Goal: Check status

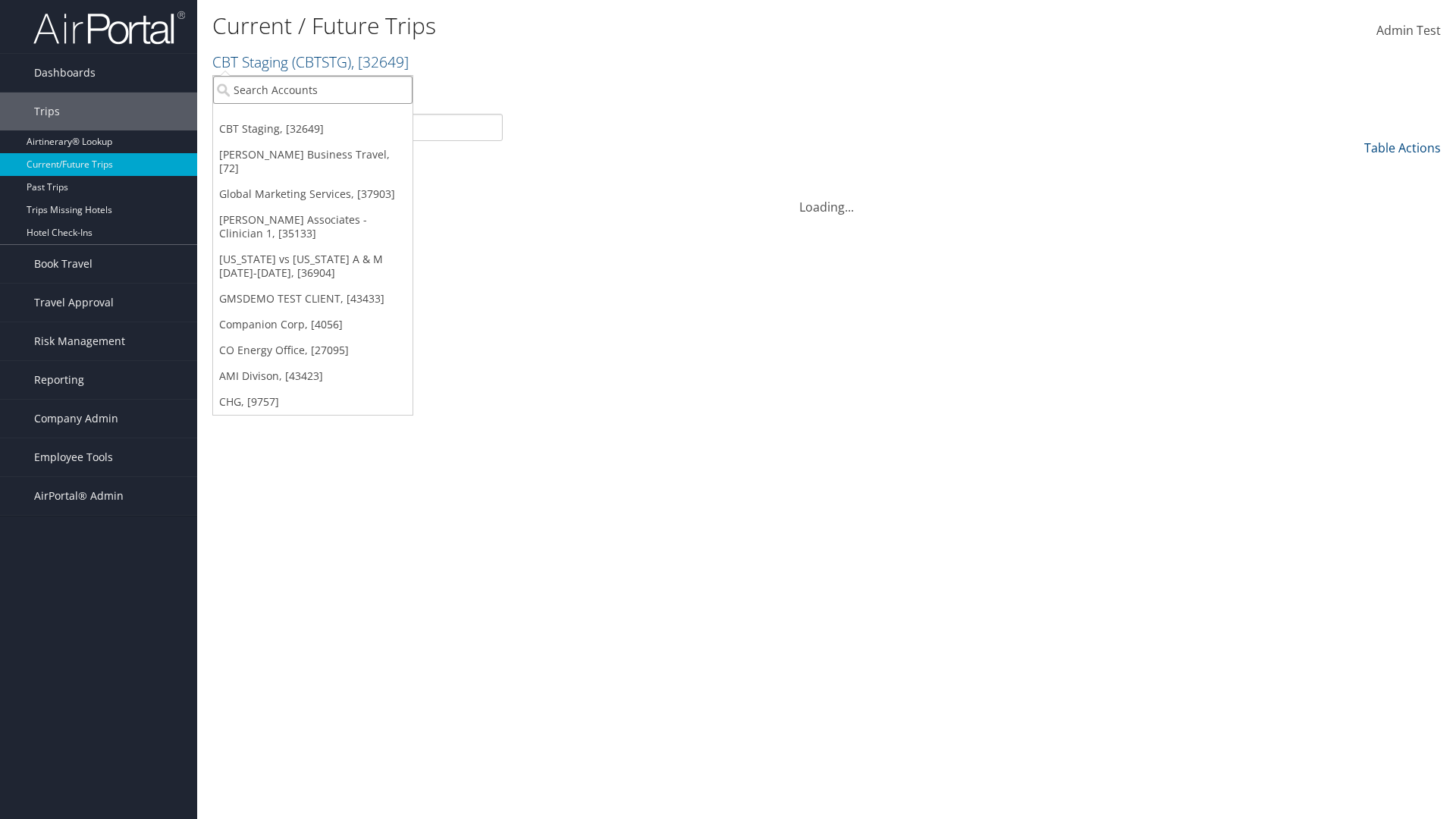
click at [312, 90] on input "search" at bounding box center [312, 90] width 199 height 28
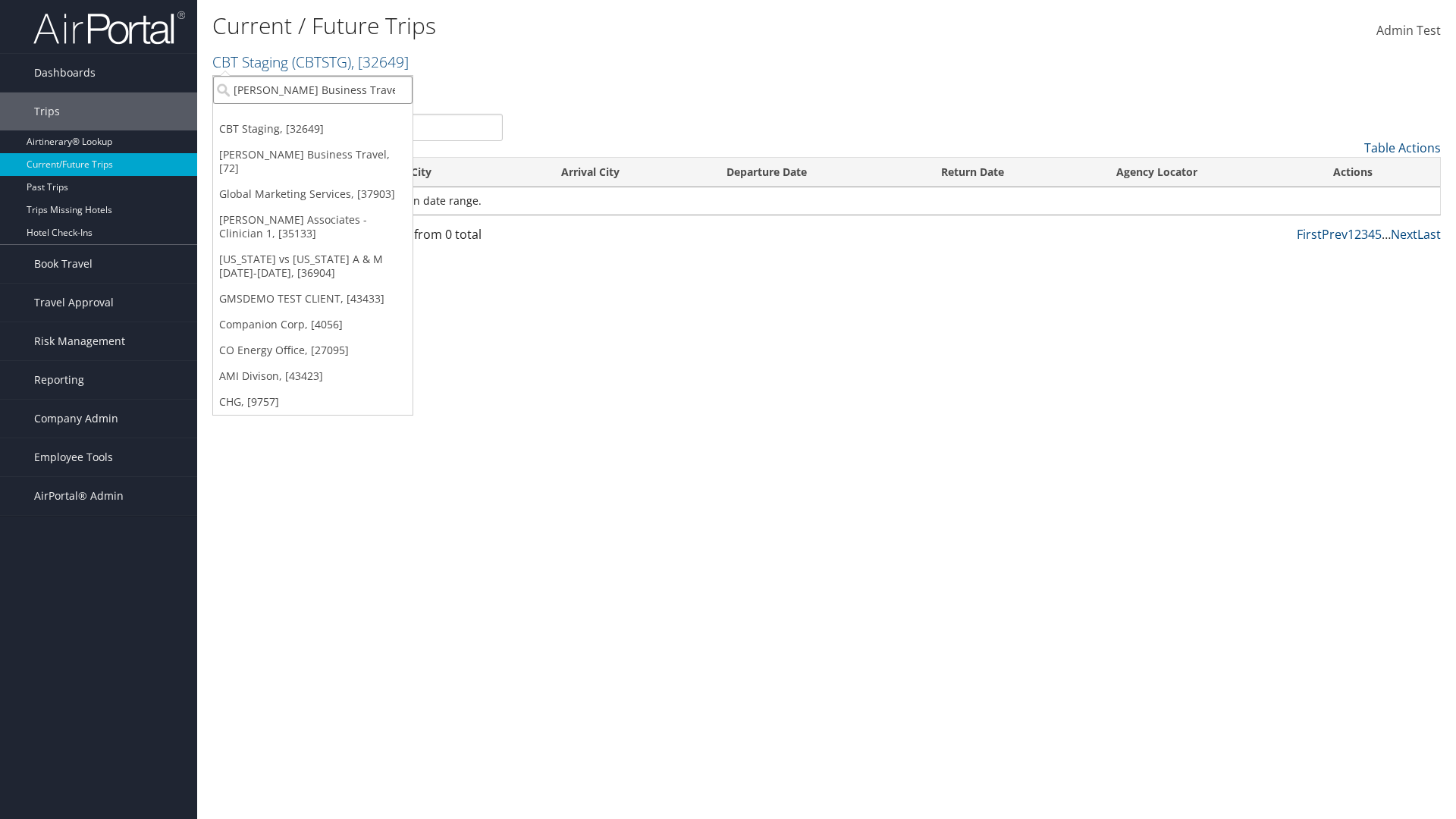
type input "[PERSON_NAME] Business Travel"
click at [333, 118] on div "Christopherson Business Travel (C10001), [72]" at bounding box center [333, 118] width 258 height 14
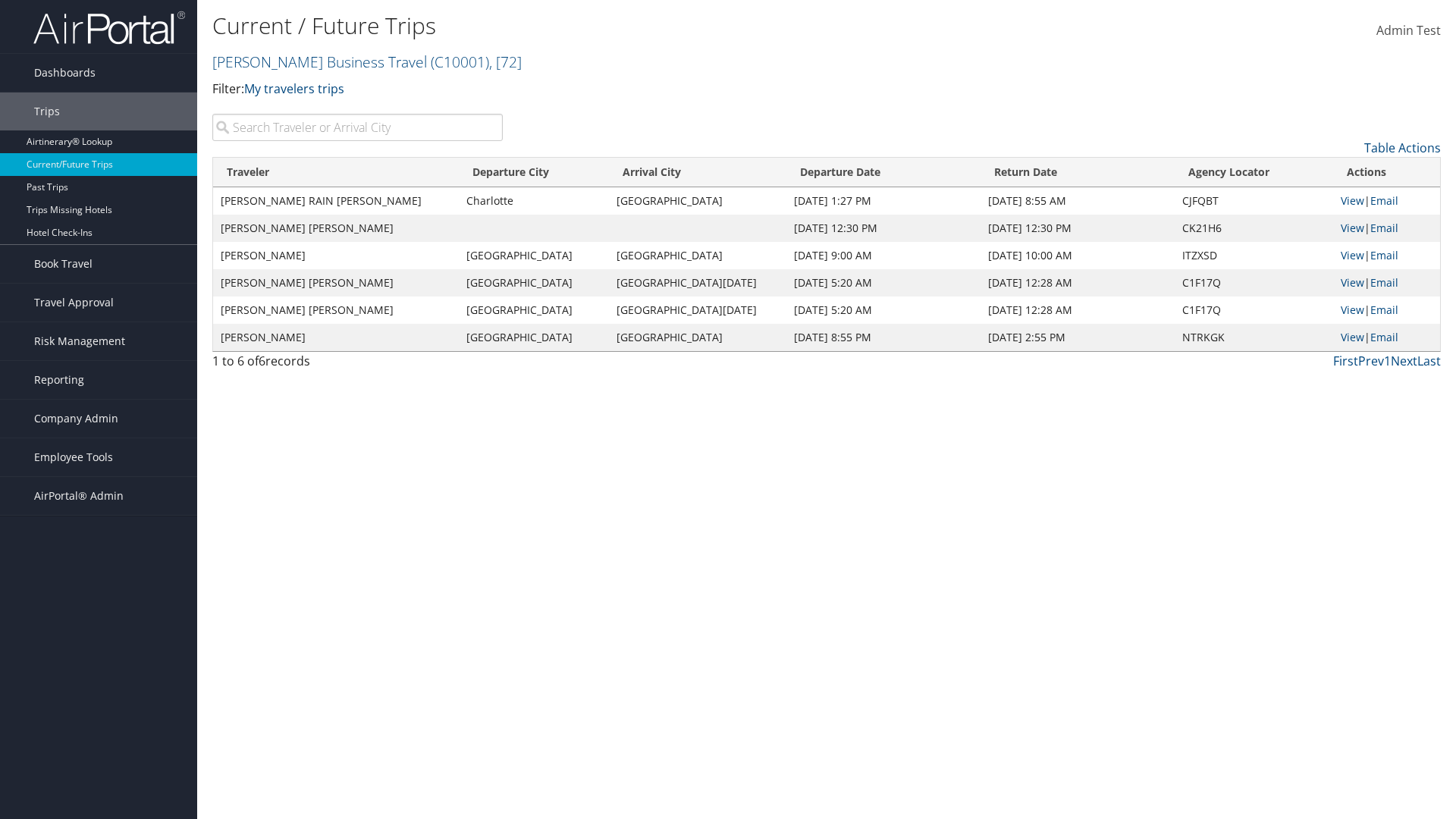
click at [357, 128] on input "search" at bounding box center [357, 127] width 291 height 27
type input "[PERSON_NAME]"
